Goal: Task Accomplishment & Management: Manage account settings

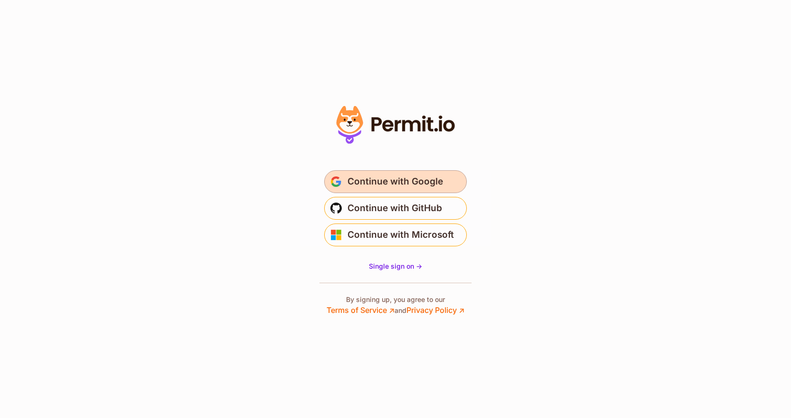
click at [378, 184] on span "Continue with Google" at bounding box center [396, 181] width 96 height 15
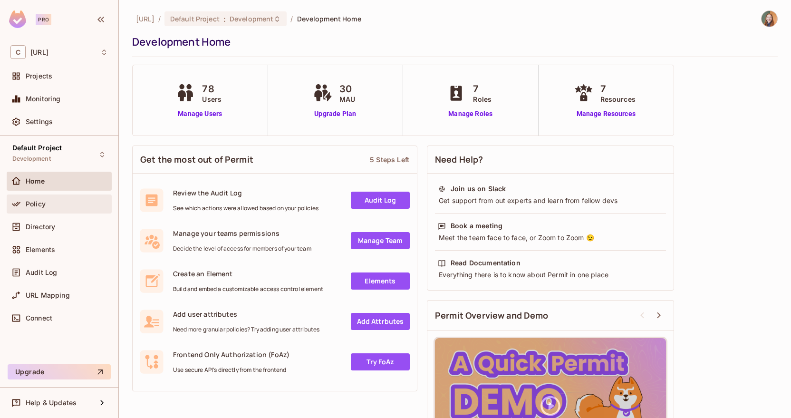
click at [40, 204] on span "Policy" at bounding box center [36, 204] width 20 height 8
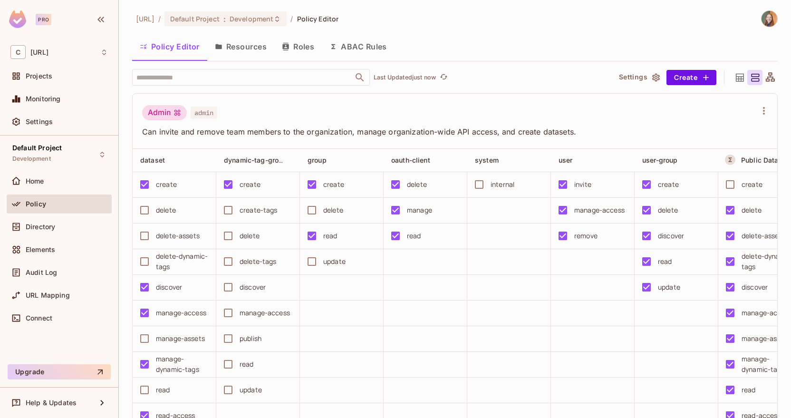
click at [242, 50] on button "Resources" at bounding box center [240, 47] width 67 height 24
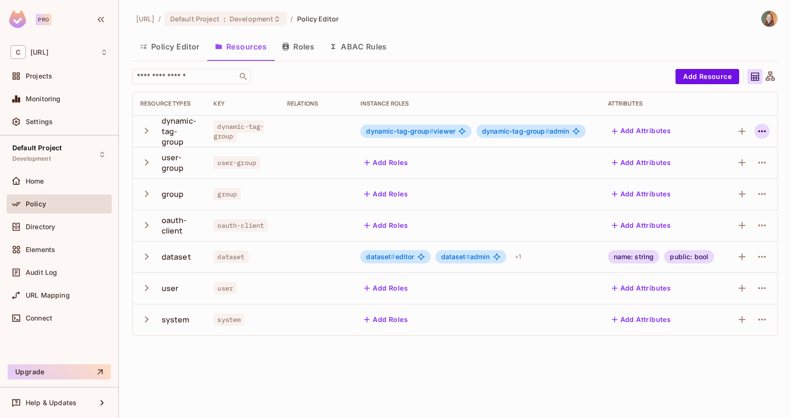
click at [760, 131] on icon "button" at bounding box center [762, 131] width 11 height 11
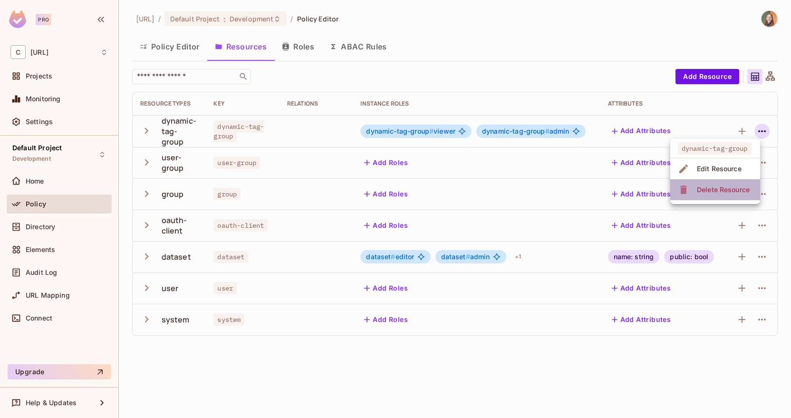
click at [723, 188] on div "Delete Resource" at bounding box center [723, 190] width 53 height 10
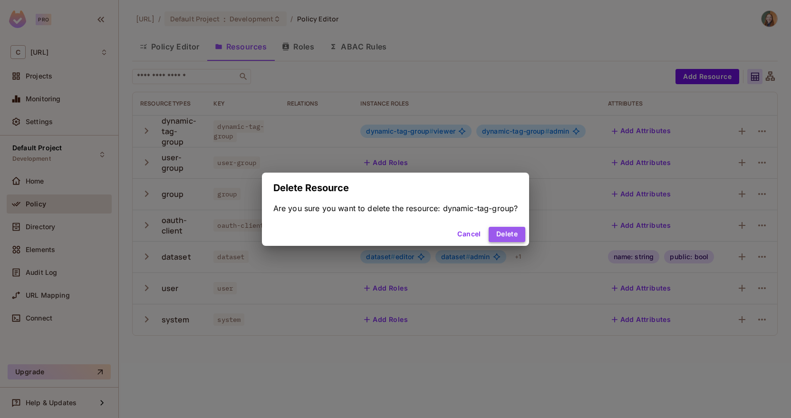
click at [504, 232] on button "Delete" at bounding box center [507, 234] width 37 height 15
